Goal: Task Accomplishment & Management: Manage account settings

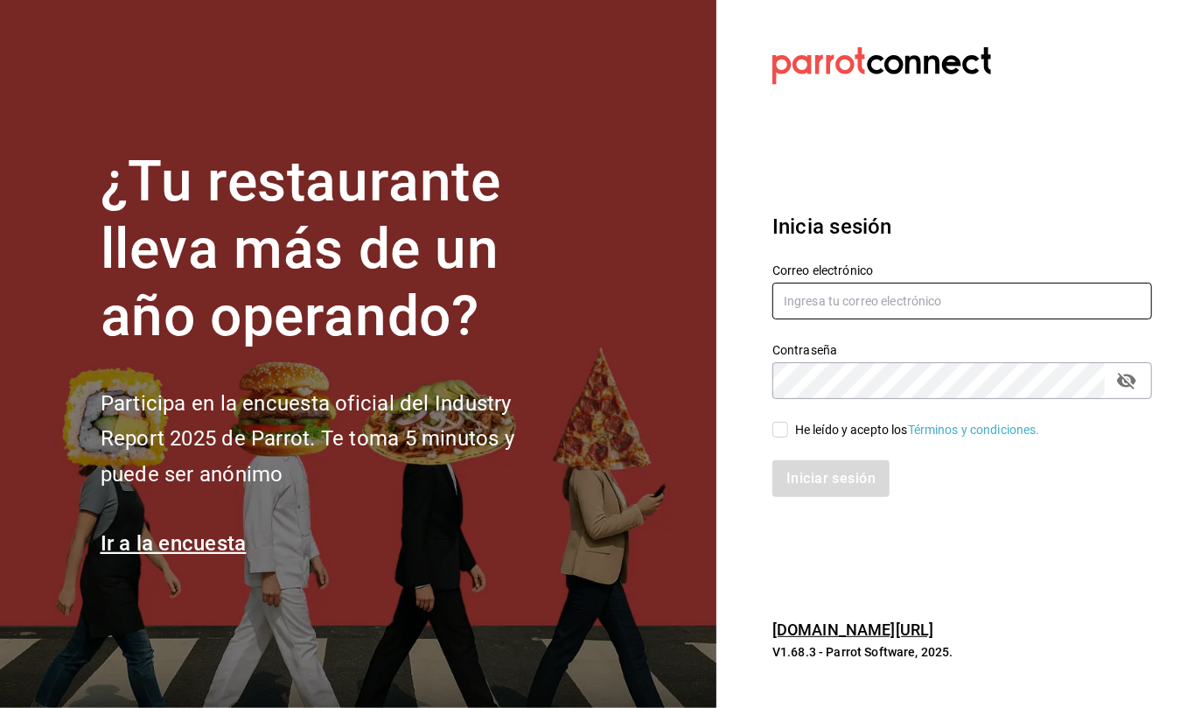
click at [876, 302] on input "text" at bounding box center [963, 301] width 380 height 37
type input "callejongourmet@gmail.com"
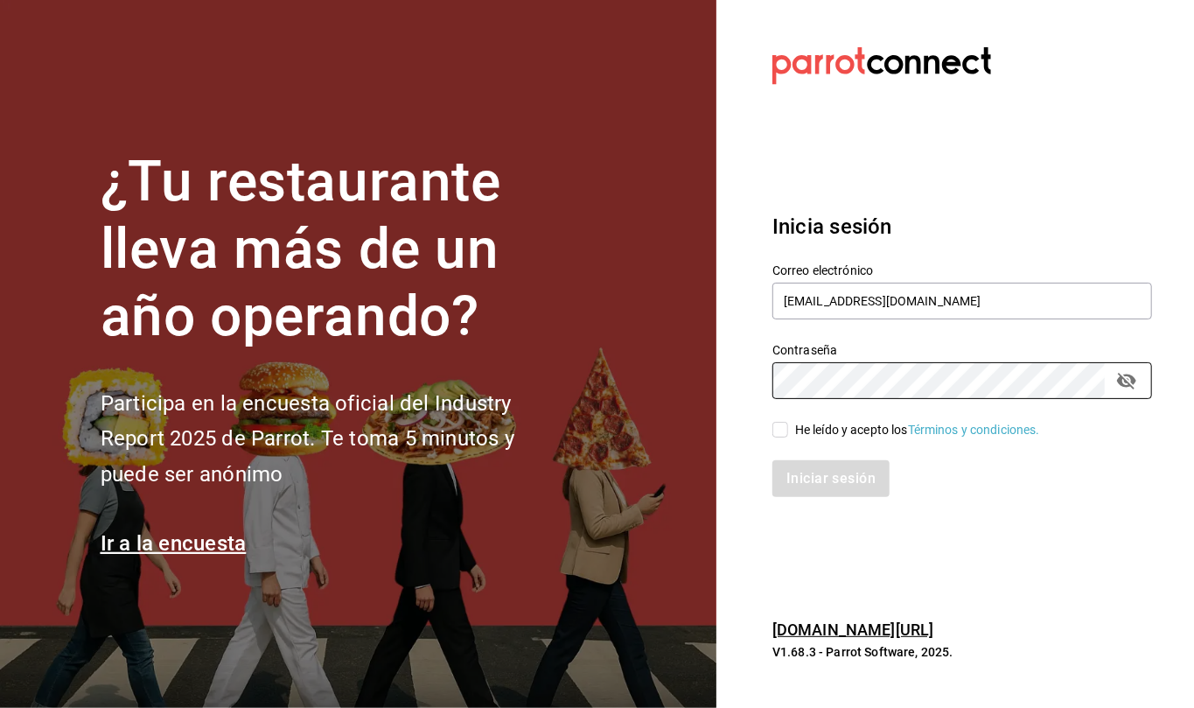
click at [780, 431] on input "He leído y acepto los Términos y condiciones." at bounding box center [781, 430] width 16 height 16
checkbox input "true"
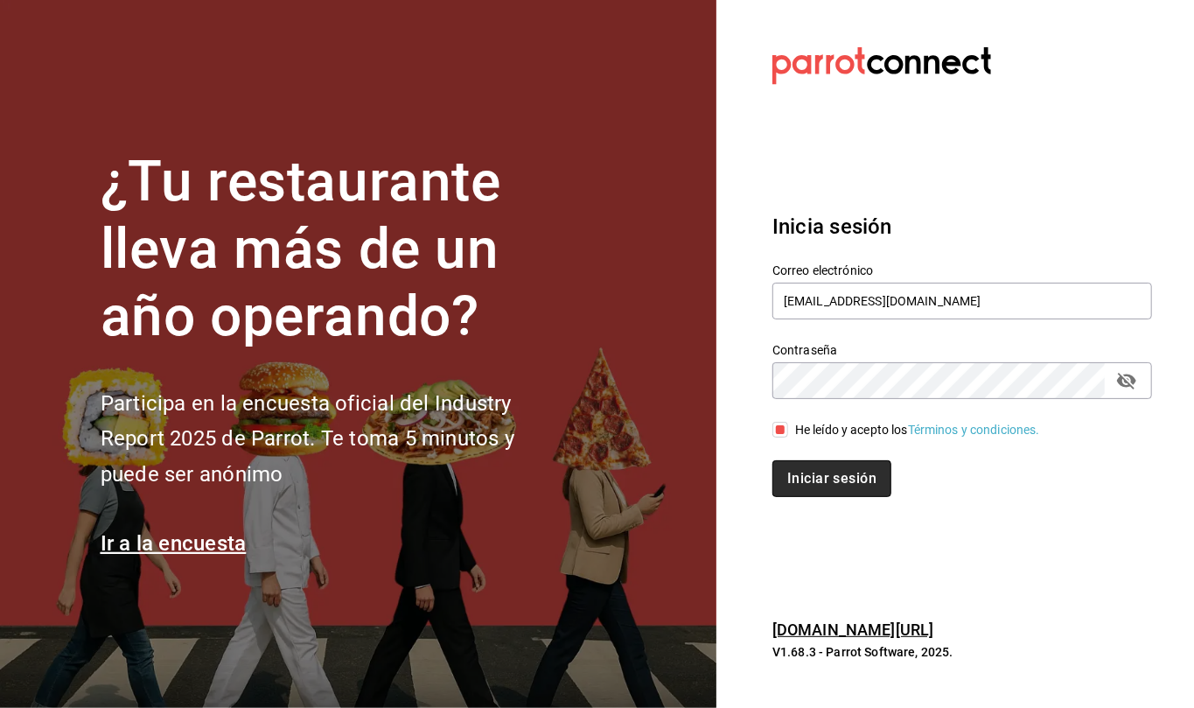
click at [842, 476] on button "Iniciar sesión" at bounding box center [832, 478] width 119 height 37
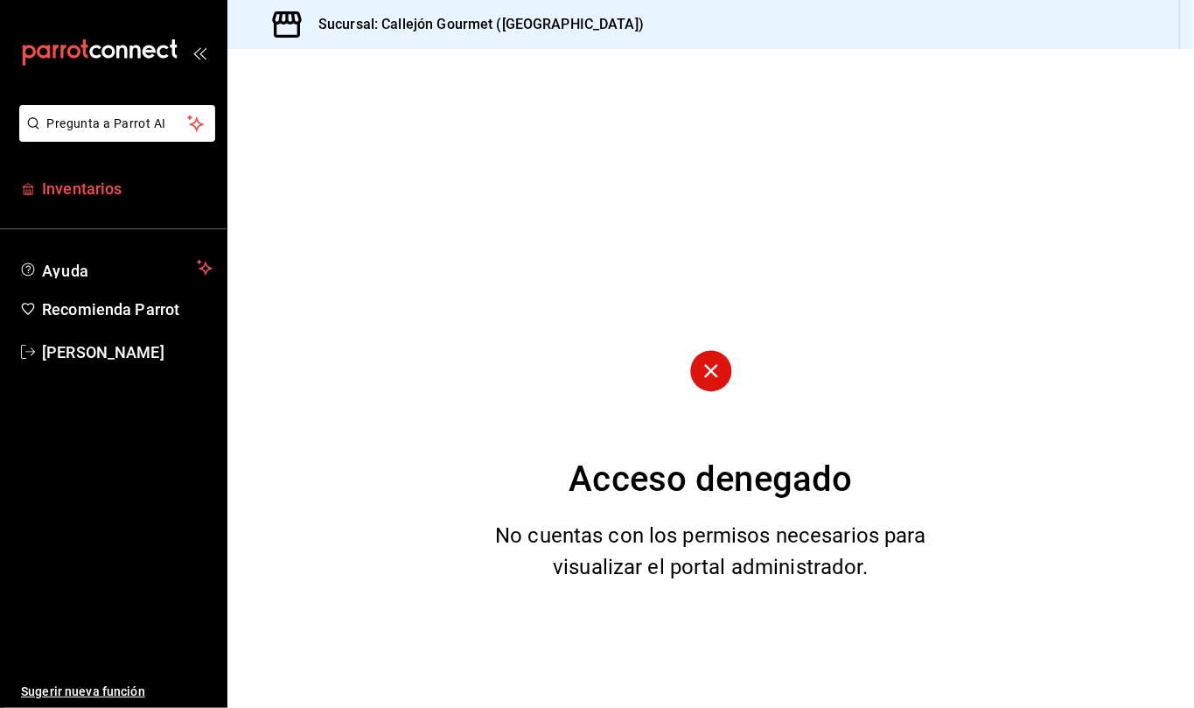
click at [113, 187] on span "Inventarios" at bounding box center [127, 189] width 171 height 24
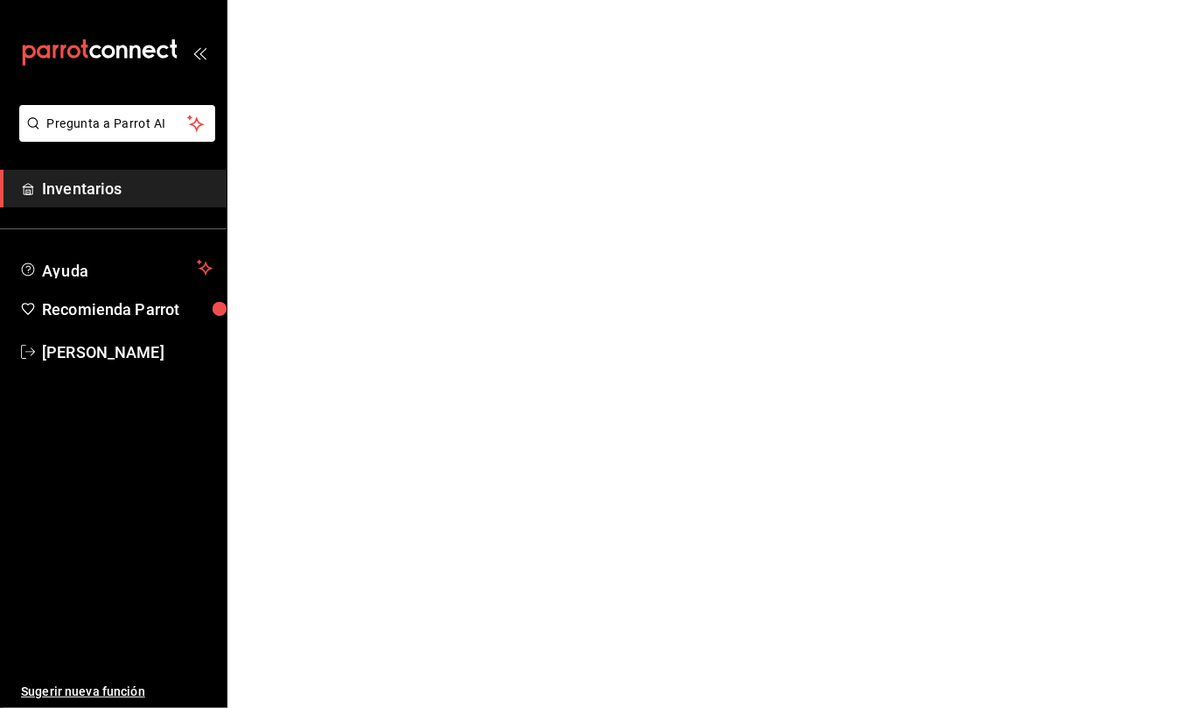
click at [103, 182] on span "Inventarios" at bounding box center [127, 189] width 171 height 24
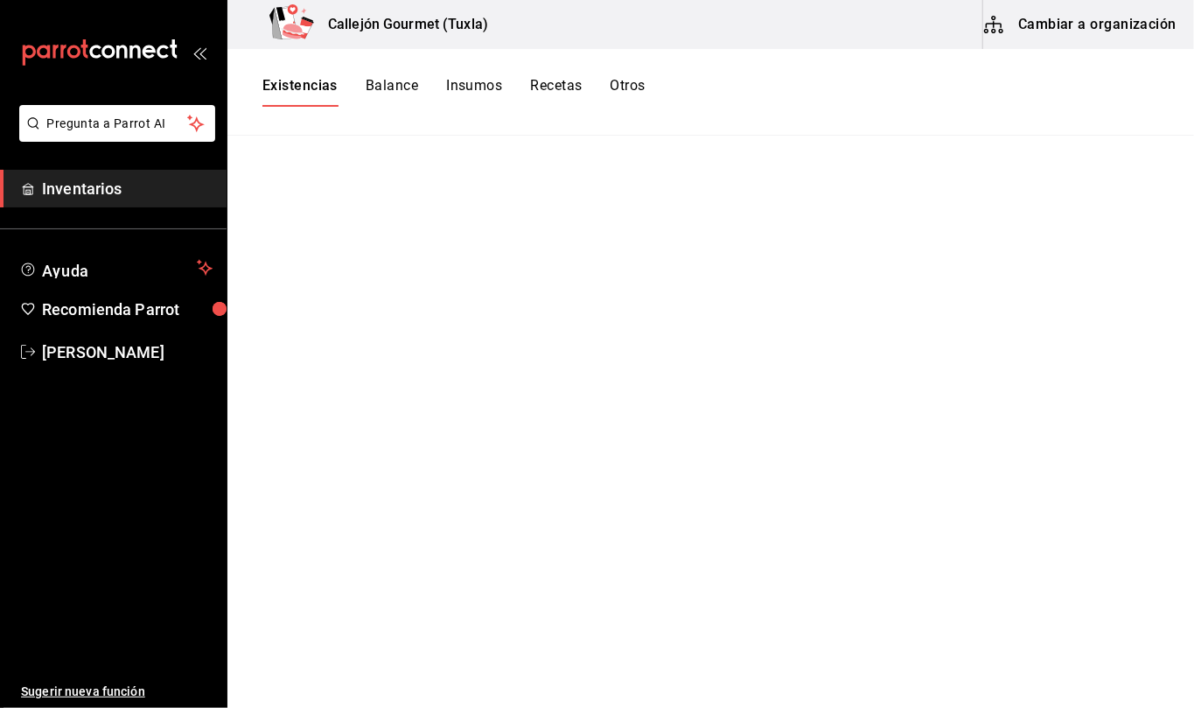
click at [301, 84] on button "Existencias" at bounding box center [299, 92] width 75 height 30
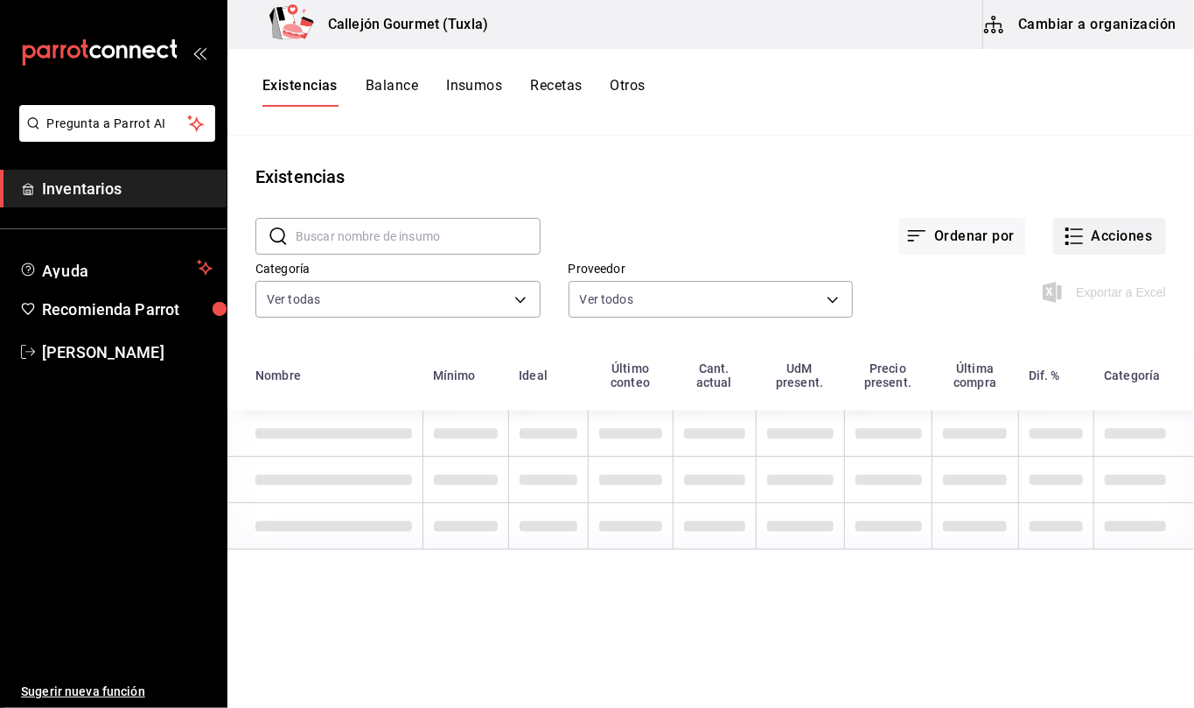
click at [1130, 229] on button "Acciones" at bounding box center [1109, 236] width 113 height 37
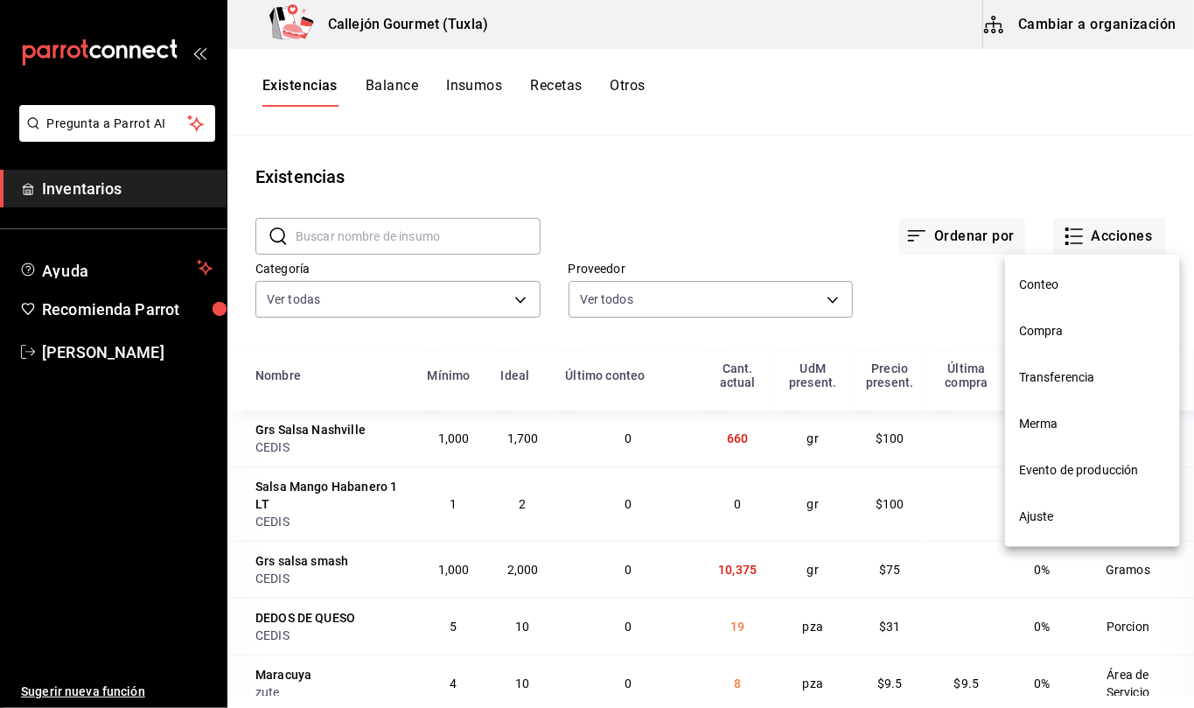
click at [1045, 327] on span "Compra" at bounding box center [1092, 331] width 147 height 18
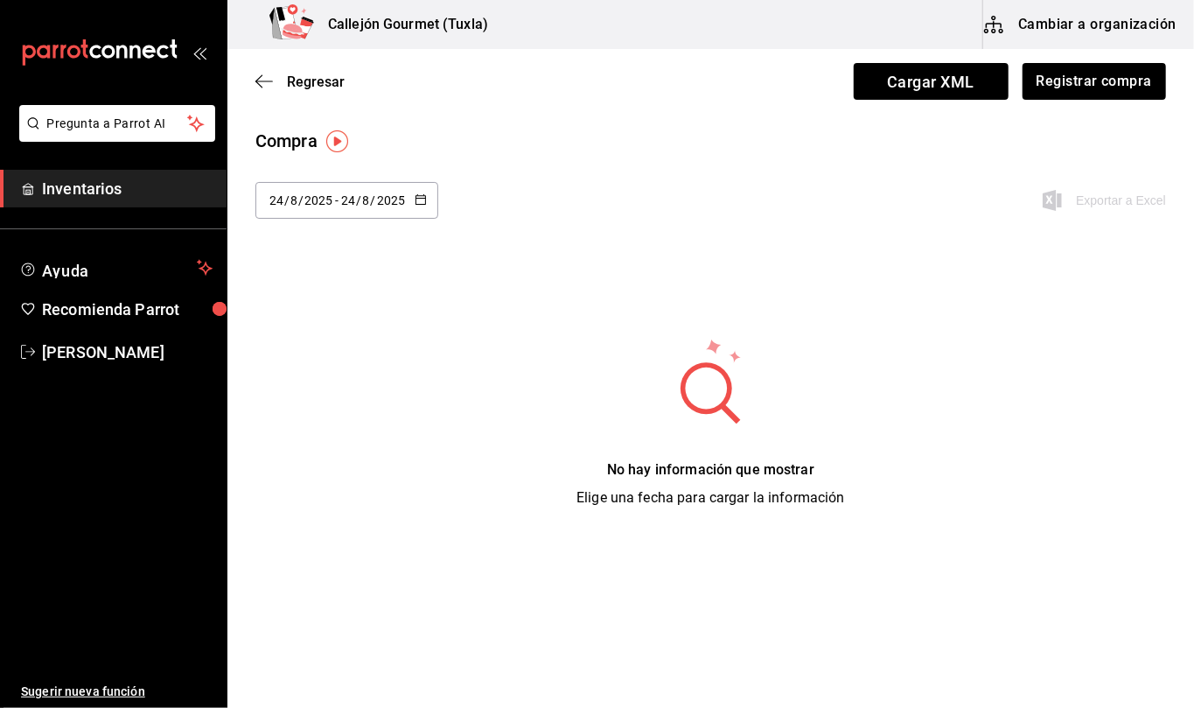
click at [424, 200] on \(Stroke\) "button" at bounding box center [421, 200] width 10 height 10
click at [301, 292] on li "Ayer" at bounding box center [337, 295] width 165 height 39
type input "[DATE]"
type input "23"
type input "[DATE]"
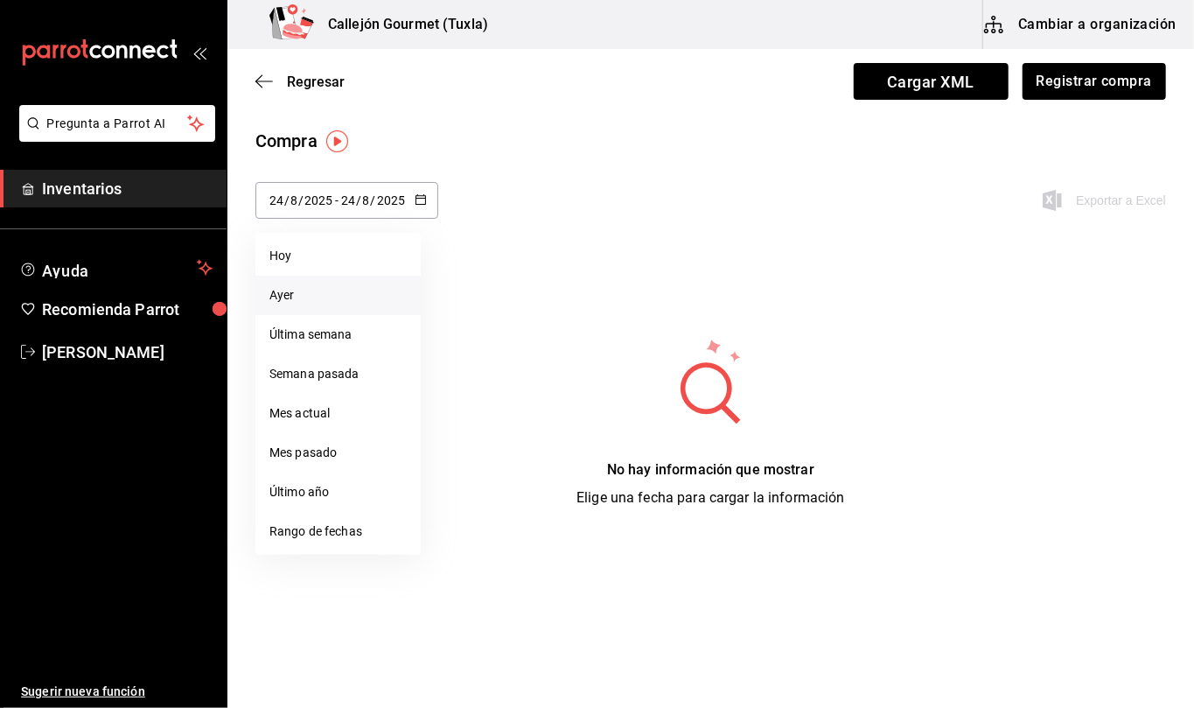
type input "23"
click at [257, 80] on icon "button" at bounding box center [263, 81] width 17 height 16
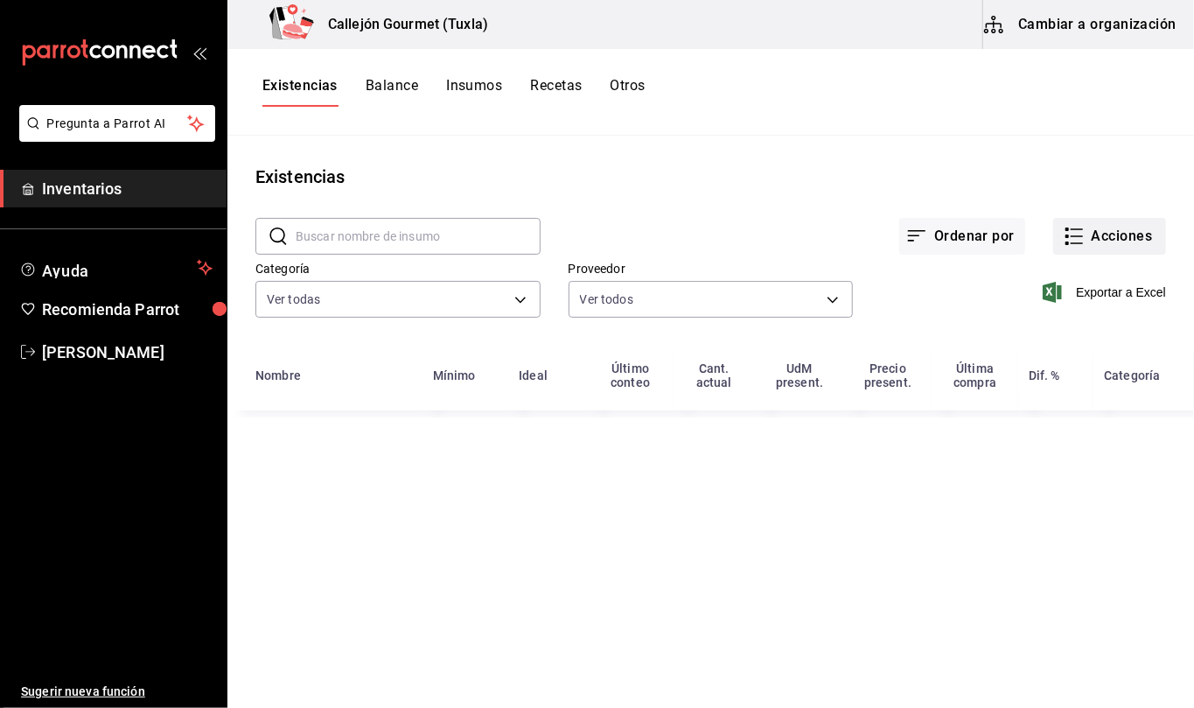
click at [1110, 238] on button "Acciones" at bounding box center [1109, 236] width 113 height 37
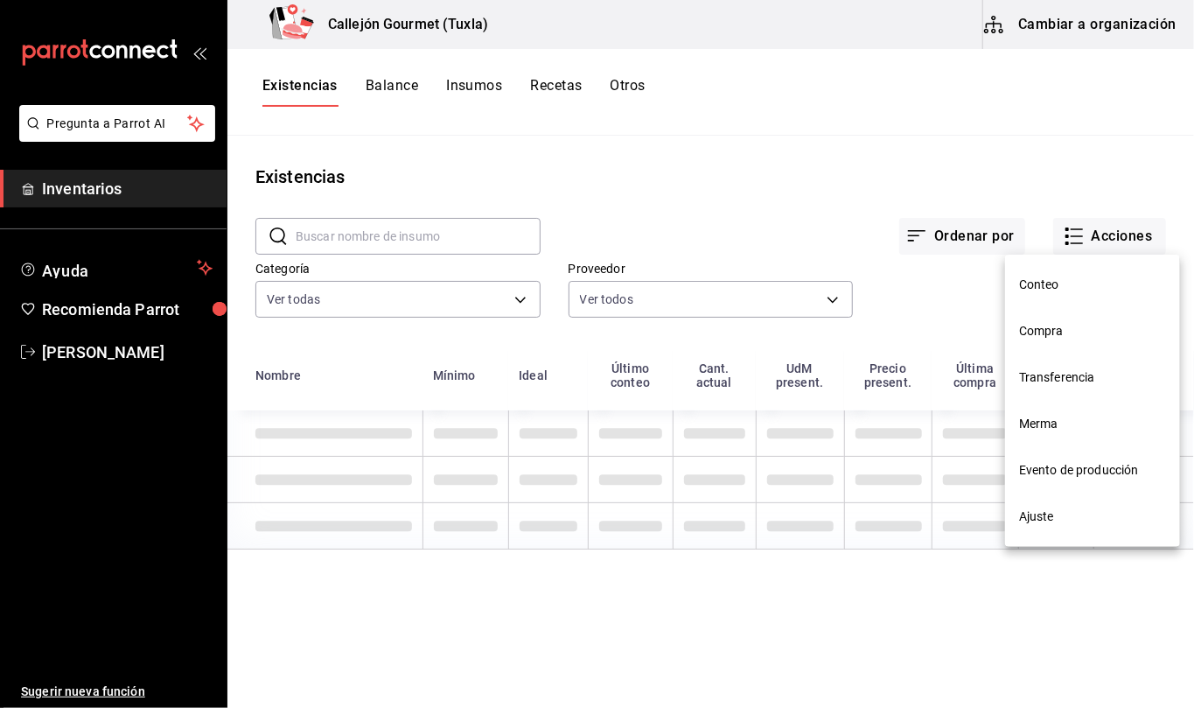
click at [1036, 329] on span "Compra" at bounding box center [1092, 331] width 147 height 18
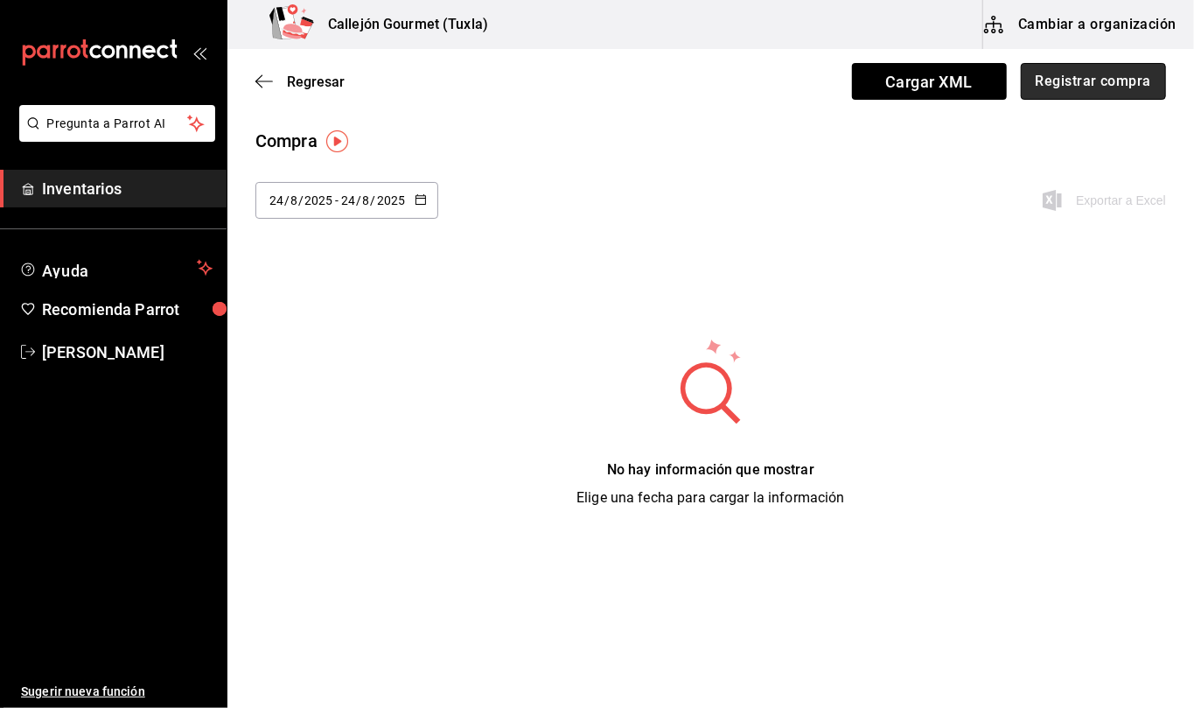
click at [1101, 87] on button "Registrar compra" at bounding box center [1093, 81] width 145 height 37
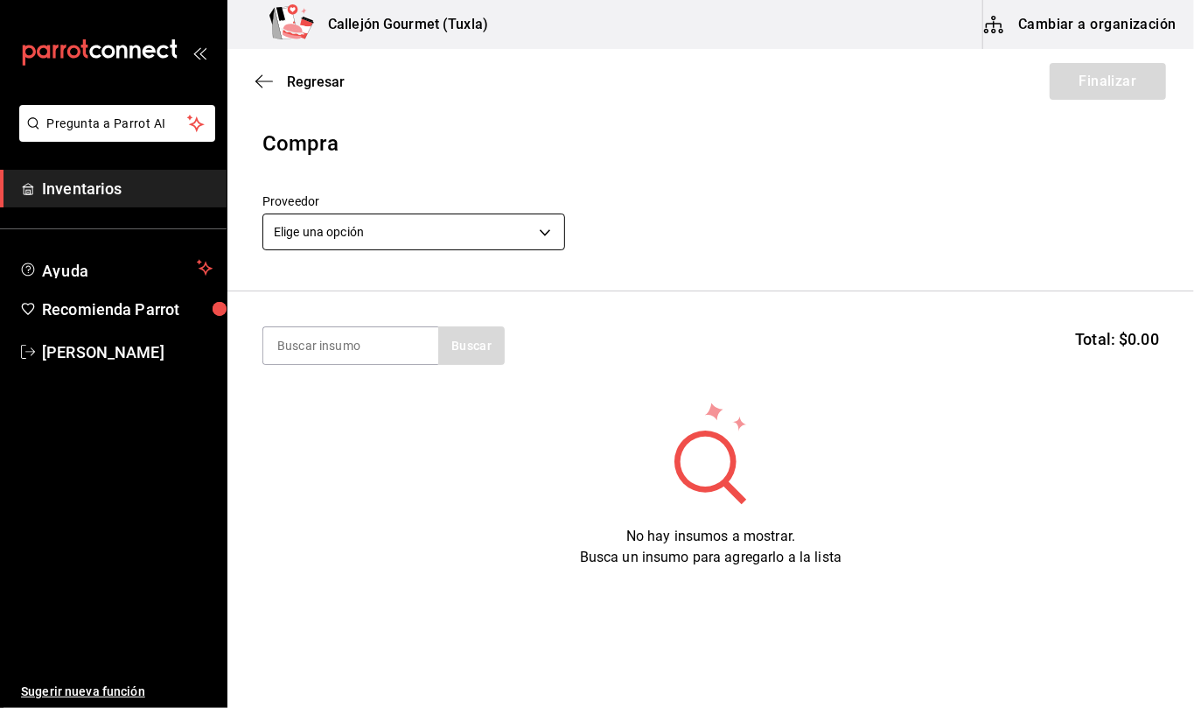
click at [547, 233] on body "Pregunta a Parrot AI Inventarios Ayuda Recomienda Parrot [PERSON_NAME] Sugerir …" at bounding box center [597, 304] width 1194 height 609
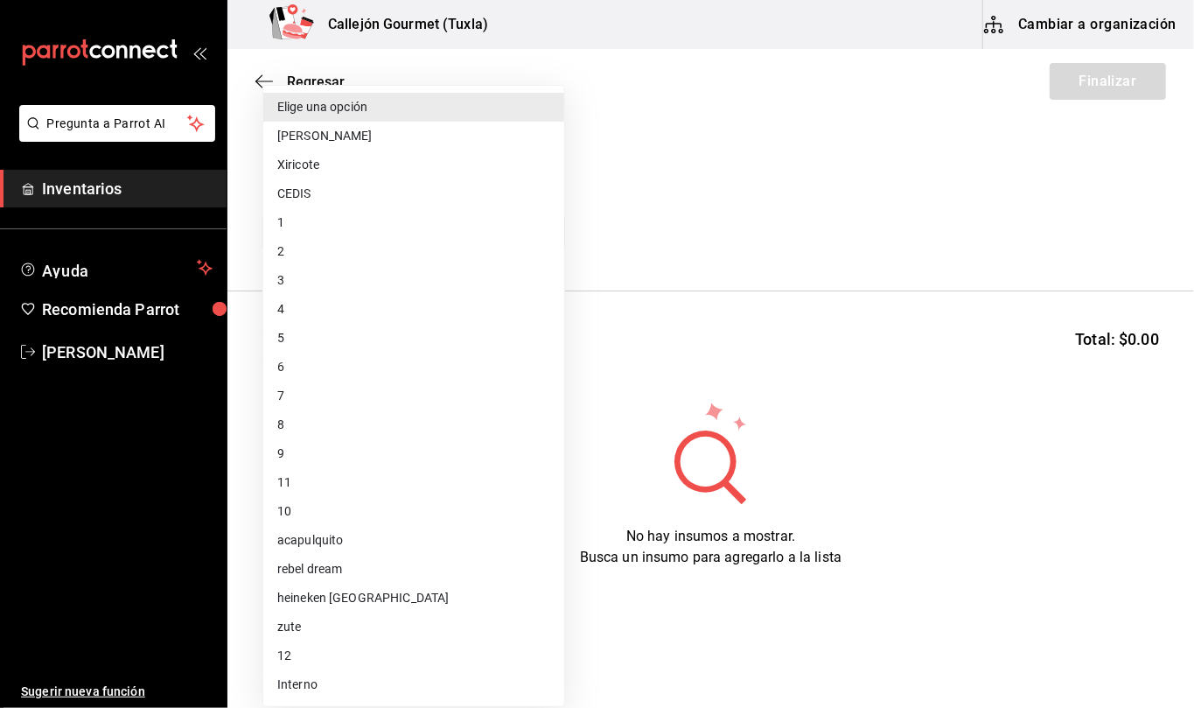
click at [313, 625] on li "zute" at bounding box center [413, 626] width 301 height 29
type input "bb9d8bb6-2744-445e-b96d-320bb2bc8aea"
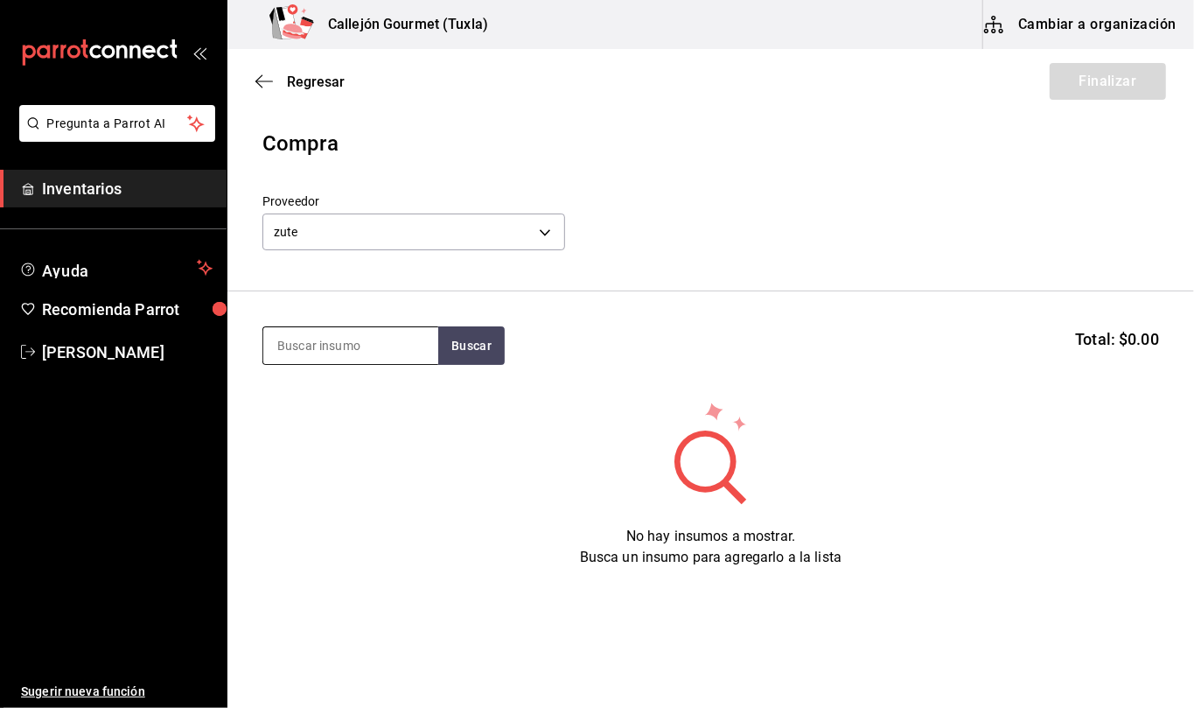
click at [389, 345] on input at bounding box center [350, 345] width 175 height 37
type input "limon"
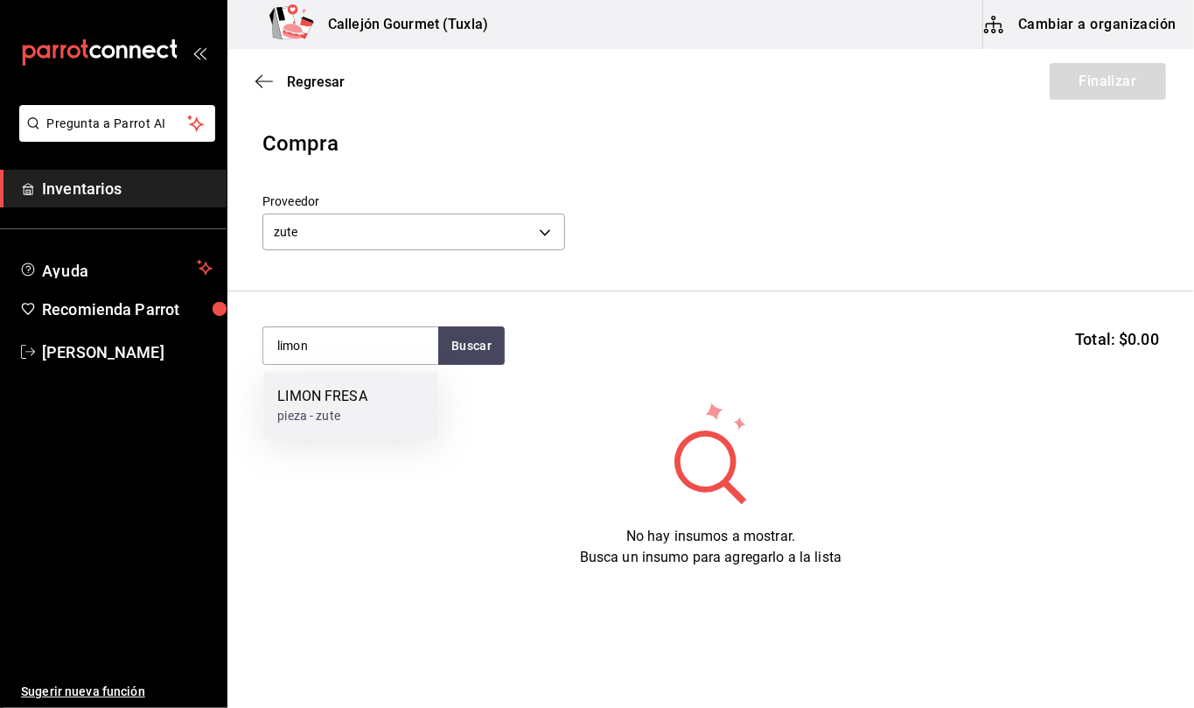
click at [371, 420] on div "LIMON FRESA pieza - zute" at bounding box center [350, 405] width 175 height 67
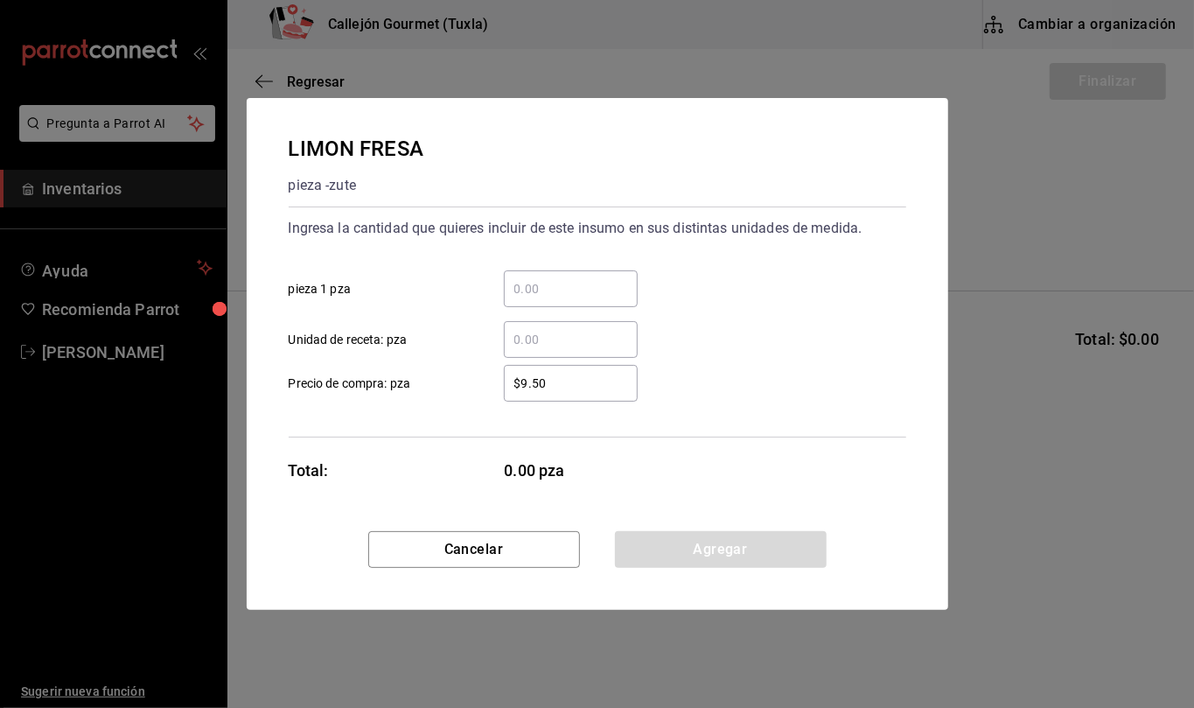
click at [555, 340] on input "​ Unidad de receta: pza" at bounding box center [571, 339] width 134 height 21
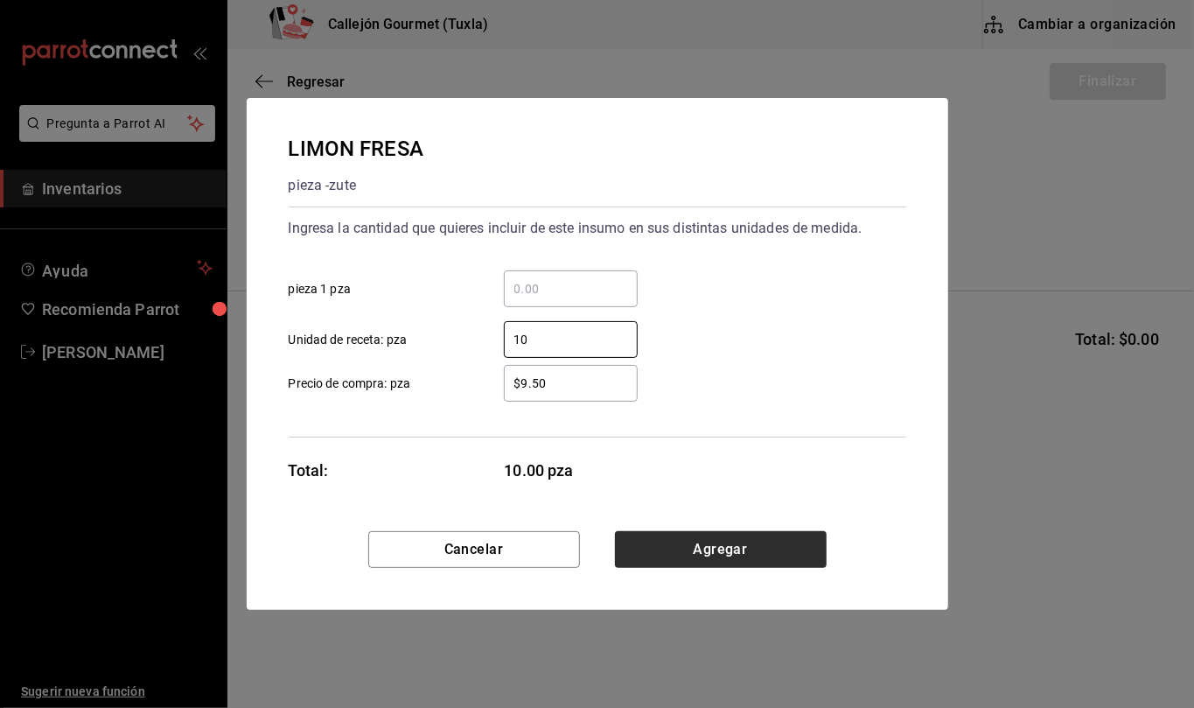
type input "10"
click at [774, 539] on button "Agregar" at bounding box center [721, 549] width 212 height 37
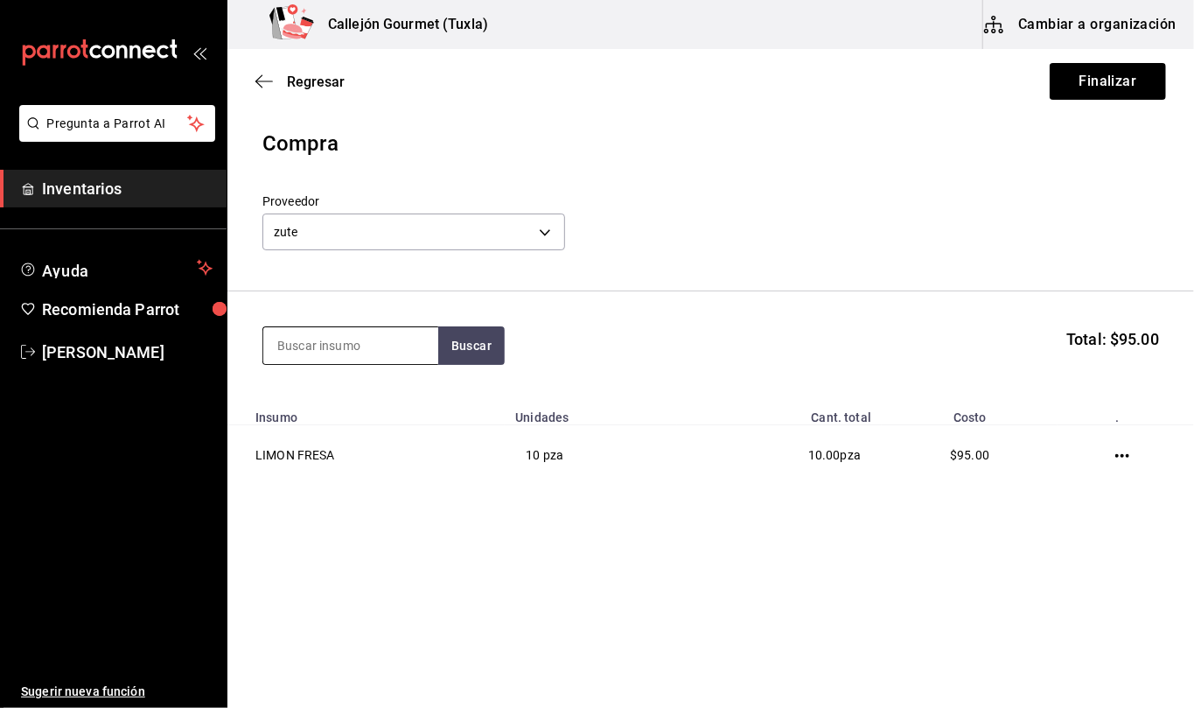
click at [416, 350] on input at bounding box center [350, 345] width 175 height 37
type input "maracuya"
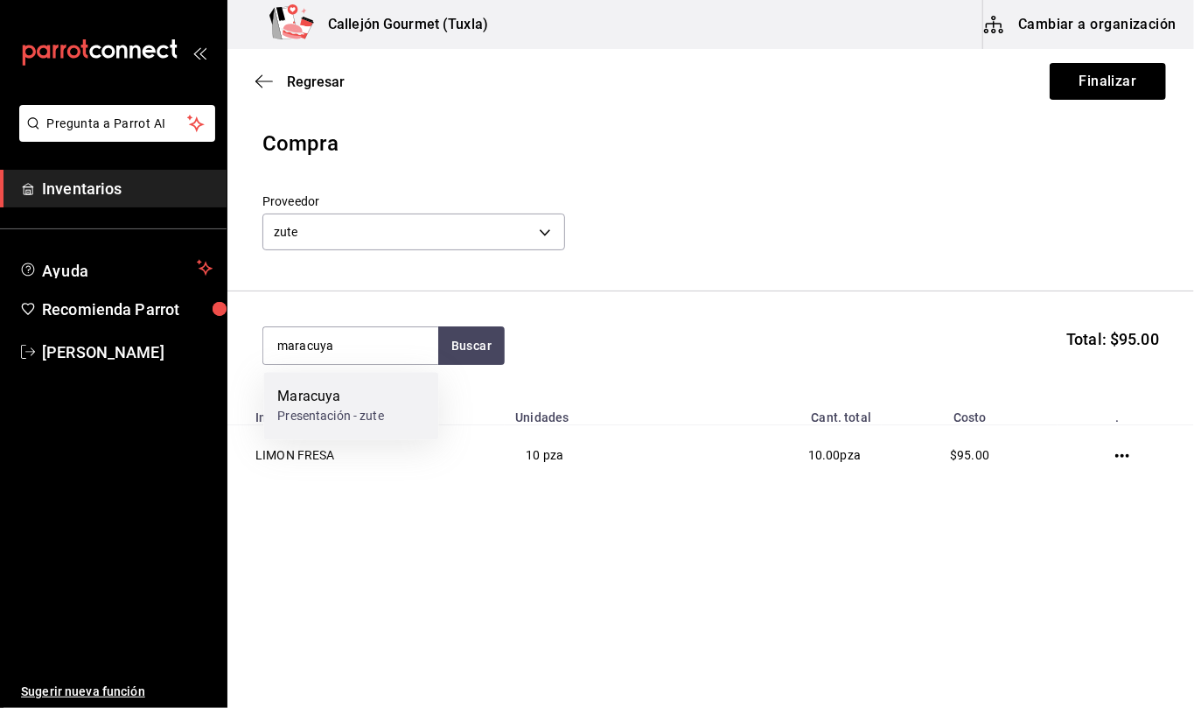
click at [402, 389] on div "Maracuya Presentación - zute" at bounding box center [350, 405] width 175 height 67
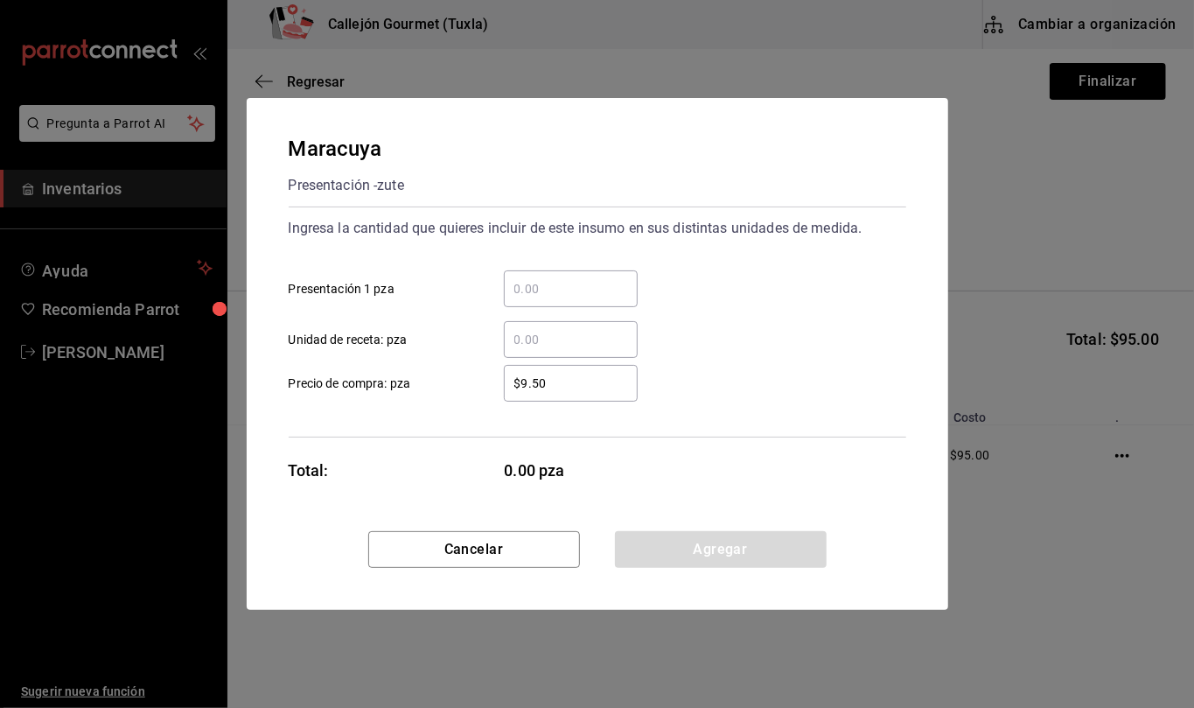
click at [581, 340] on input "​ Unidad de receta: pza" at bounding box center [571, 339] width 134 height 21
type input "5"
click at [796, 541] on button "Agregar" at bounding box center [721, 549] width 212 height 37
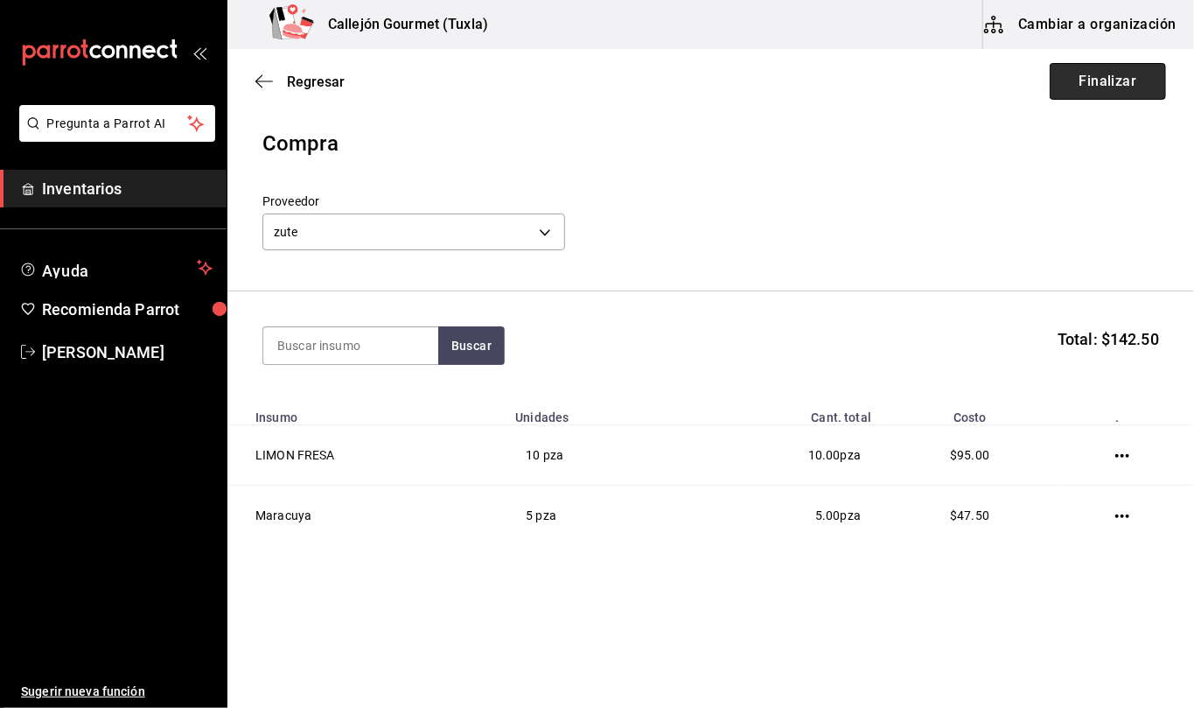
click at [1123, 77] on button "Finalizar" at bounding box center [1108, 81] width 116 height 37
